Goal: Task Accomplishment & Management: Complete application form

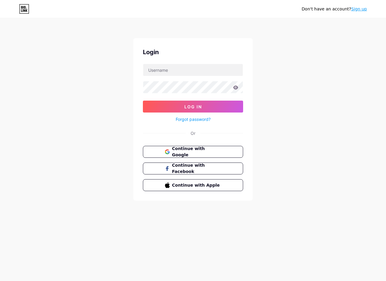
click at [204, 150] on span "Continue with Google" at bounding box center [196, 152] width 49 height 13
